Goal: Navigation & Orientation: Find specific page/section

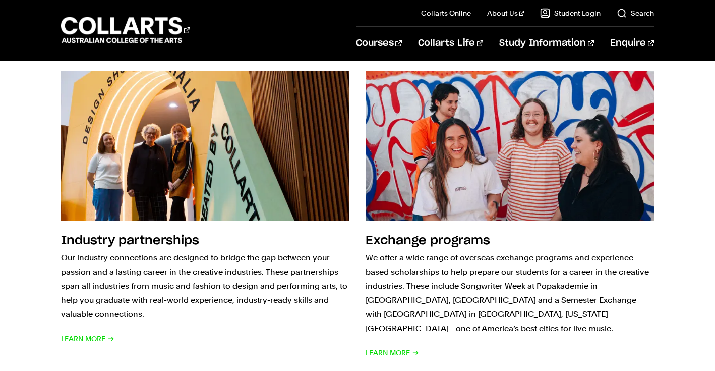
scroll to position [1073, 0]
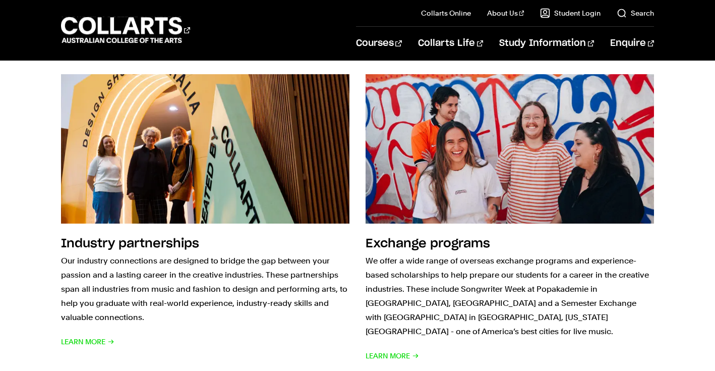
click at [667, 277] on div "Industry partnerships Our industry connections are designed to bridge the gap b…" at bounding box center [357, 218] width 715 height 321
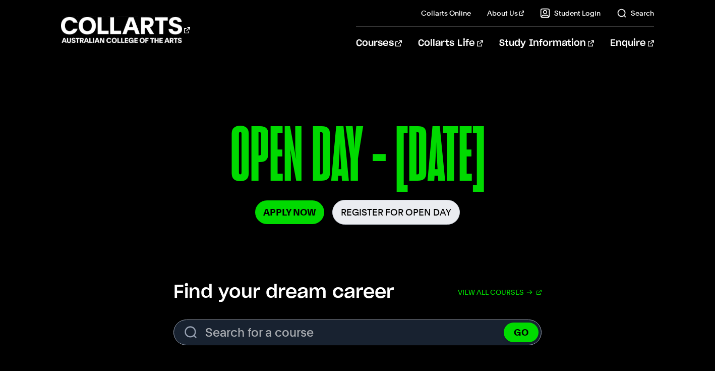
scroll to position [0, 0]
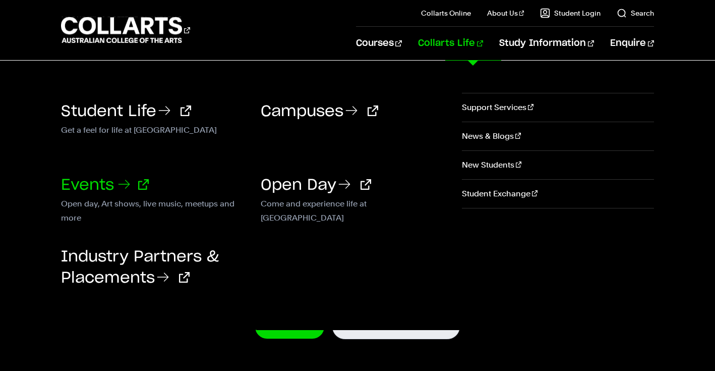
click at [86, 182] on link "Events" at bounding box center [105, 184] width 88 height 15
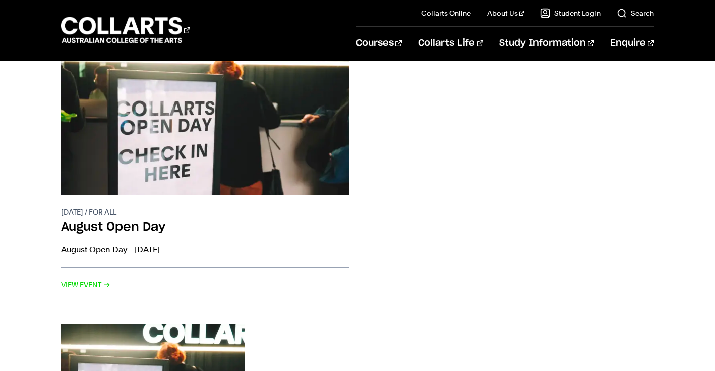
scroll to position [147, 0]
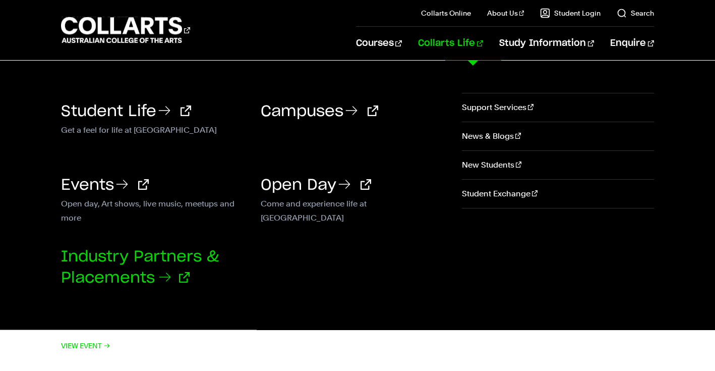
click at [166, 253] on link "Industry Partners & Placements" at bounding box center [140, 267] width 158 height 36
